Goal: Navigation & Orientation: Find specific page/section

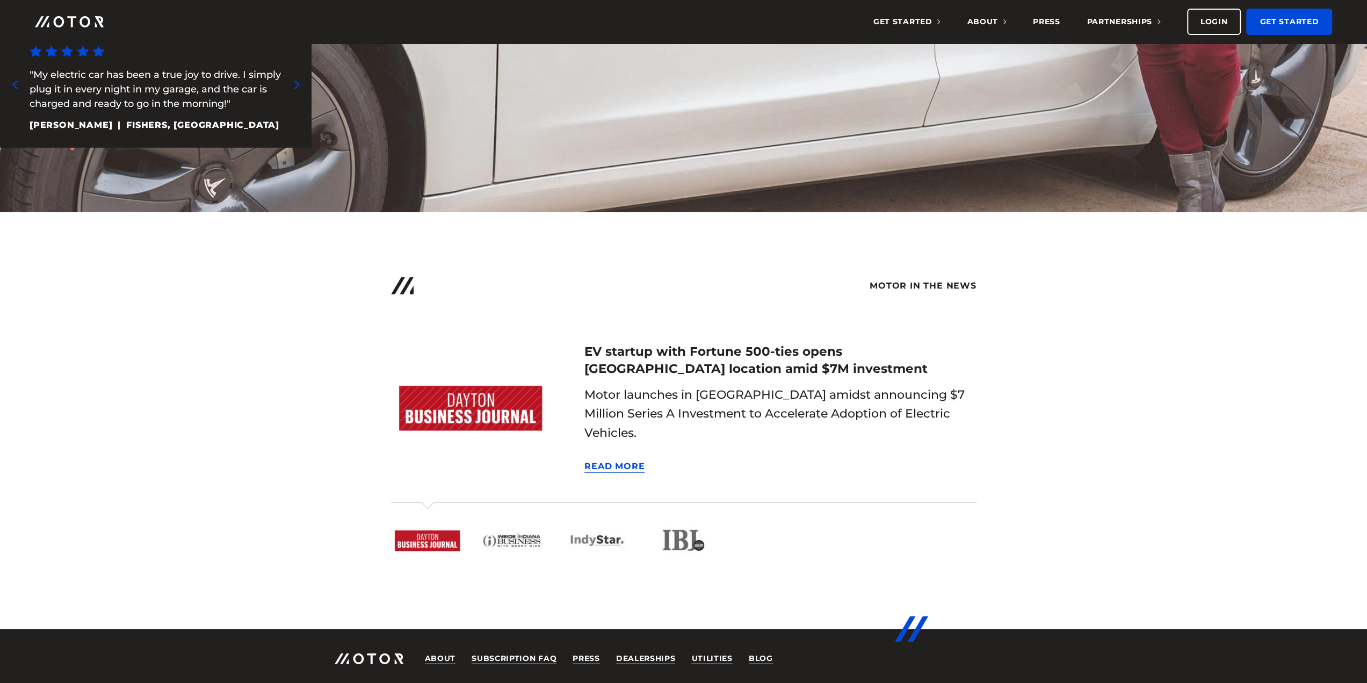
scroll to position [3147, 0]
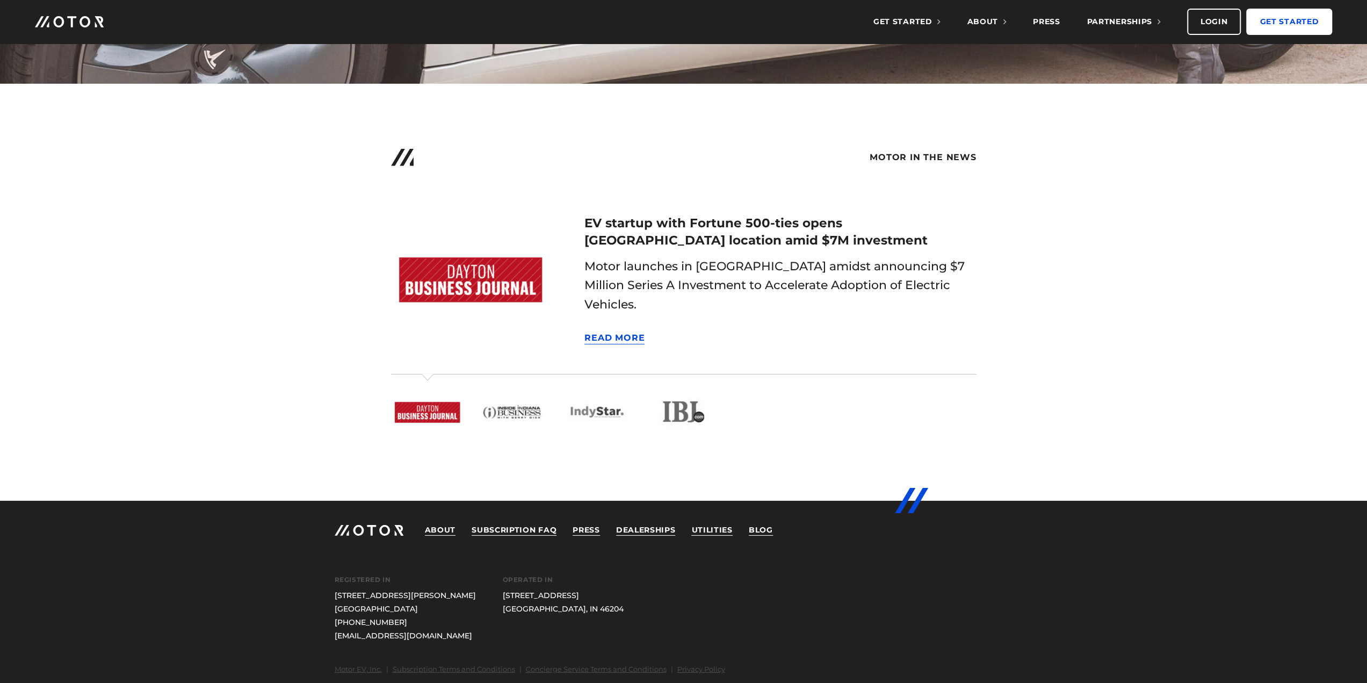
click at [1267, 21] on link "Get Started" at bounding box center [1289, 22] width 86 height 26
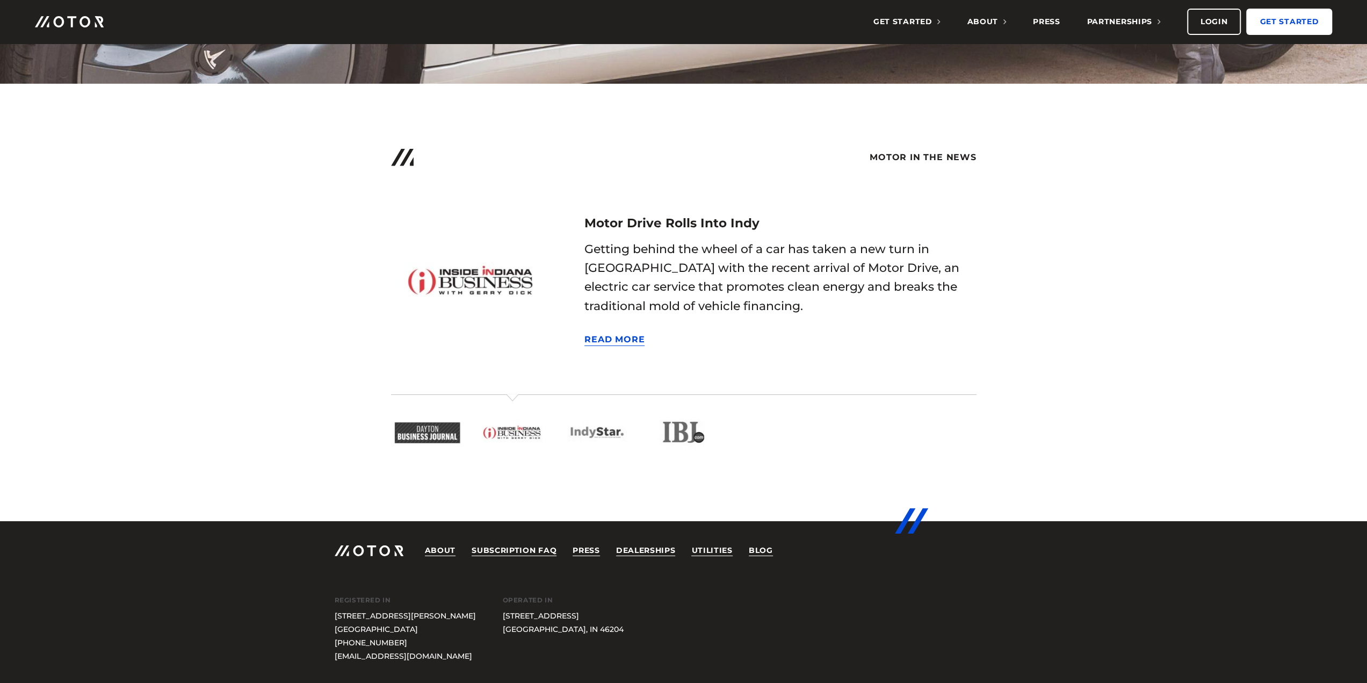
click at [1279, 22] on link "Get Started" at bounding box center [1289, 22] width 86 height 26
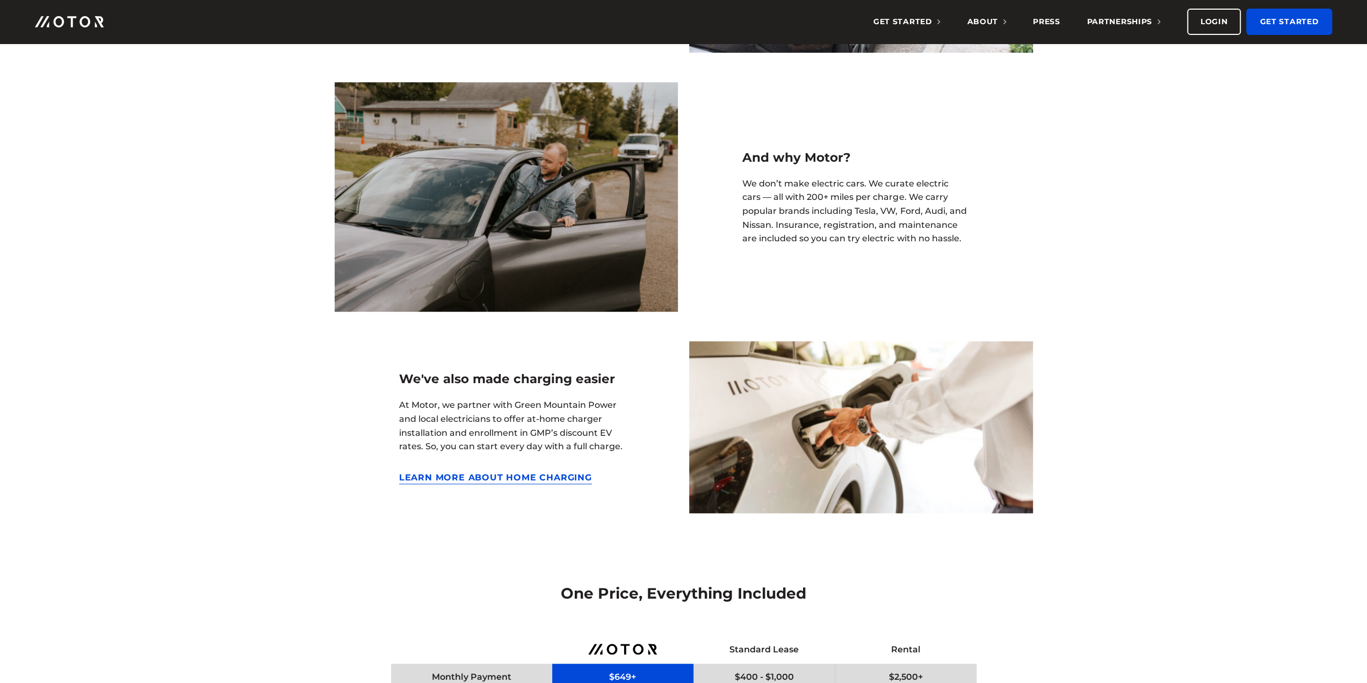
scroll to position [470, 0]
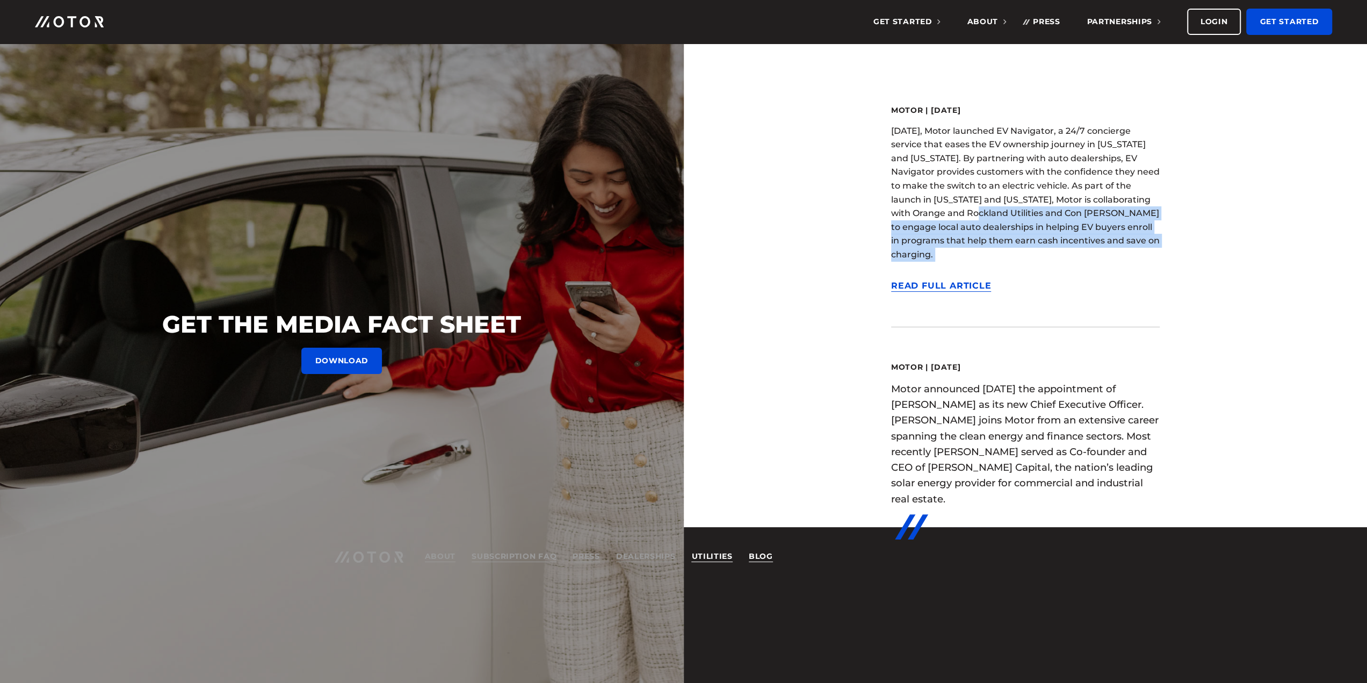
drag, startPoint x: 778, startPoint y: 270, endPoint x: 925, endPoint y: 195, distance: 165.0
click at [1286, 20] on link "Get Started" at bounding box center [1289, 22] width 86 height 26
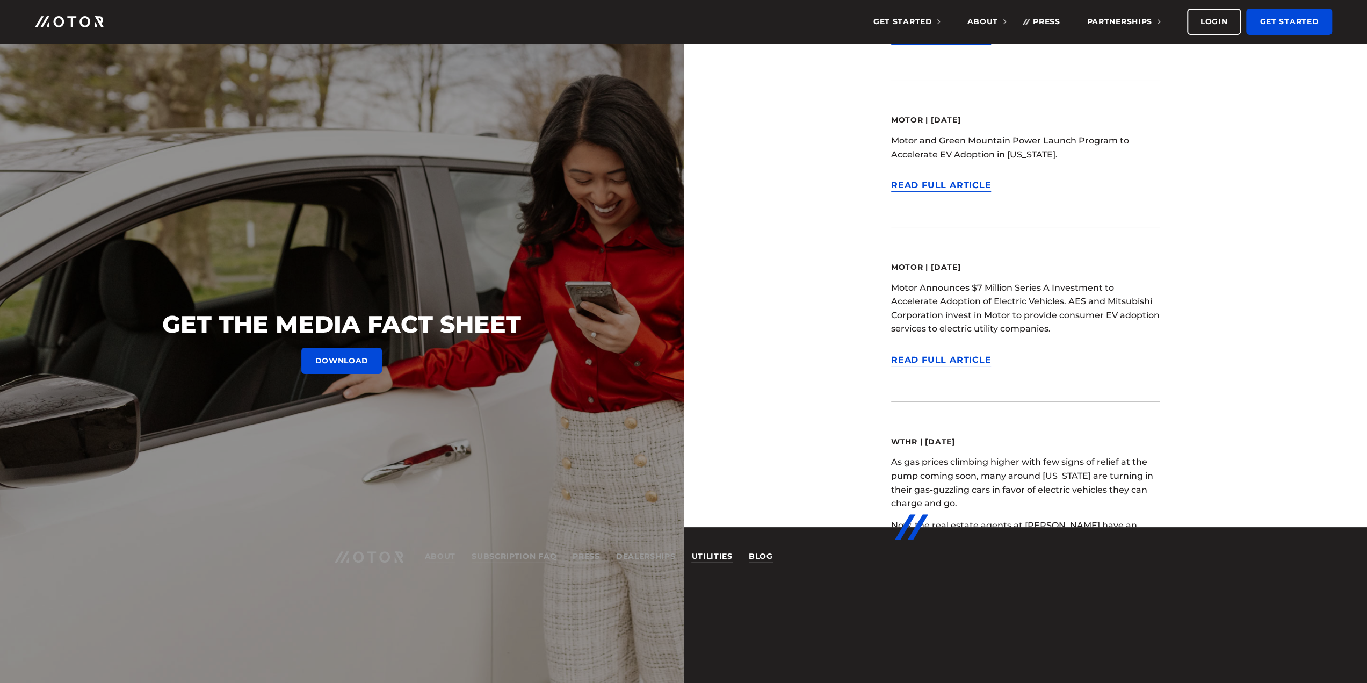
scroll to position [1140, 0]
click at [708, 558] on link "Utilities" at bounding box center [711, 556] width 41 height 11
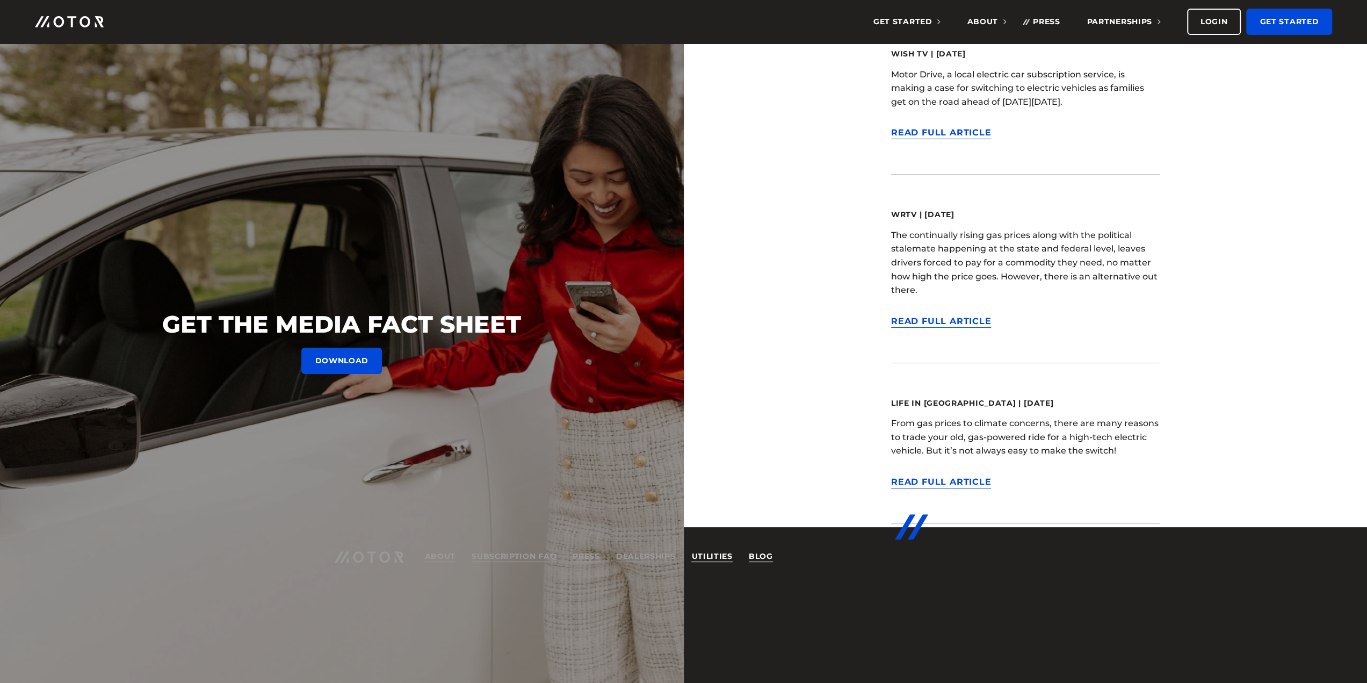
scroll to position [1992, 0]
